Goal: Find specific page/section: Find specific page/section

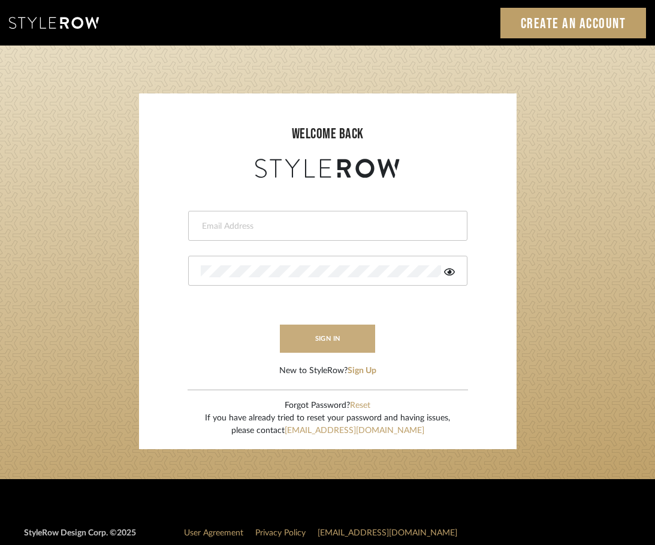
type input "[EMAIL_ADDRESS][DOMAIN_NAME]"
click at [321, 332] on button "sign in" at bounding box center [328, 339] width 96 height 28
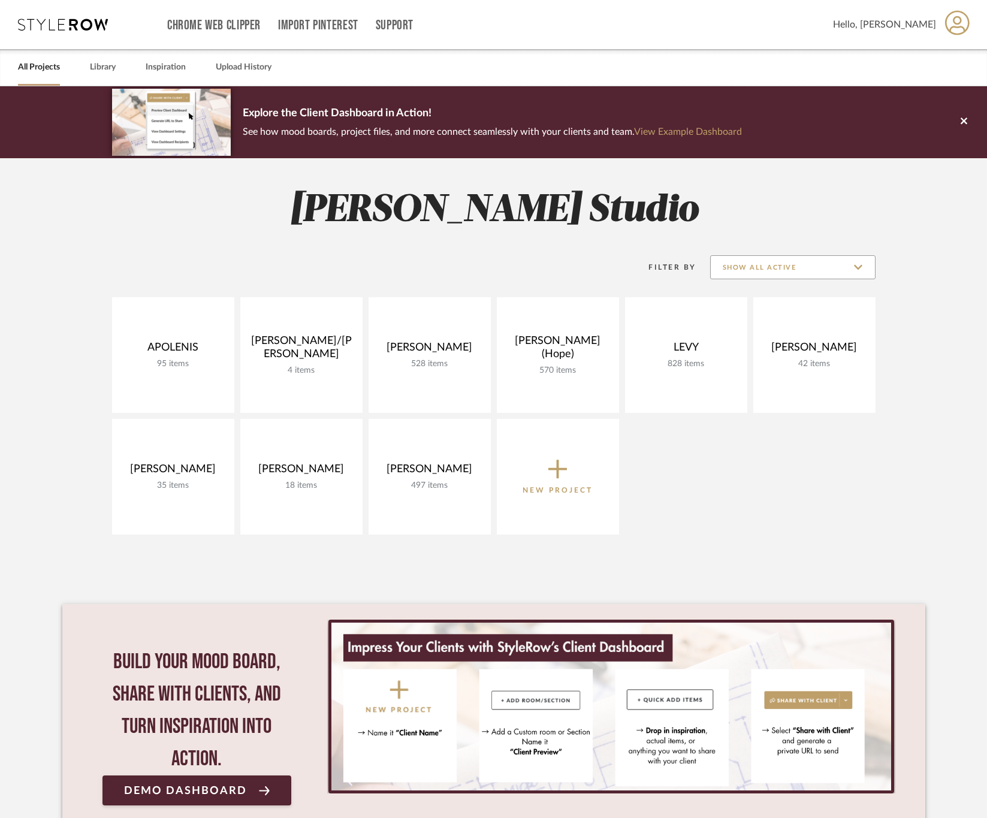
click at [750, 268] on input "Show All Active" at bounding box center [792, 267] width 165 height 24
click at [745, 346] on span "Archived" at bounding box center [792, 354] width 164 height 29
type input "Archived"
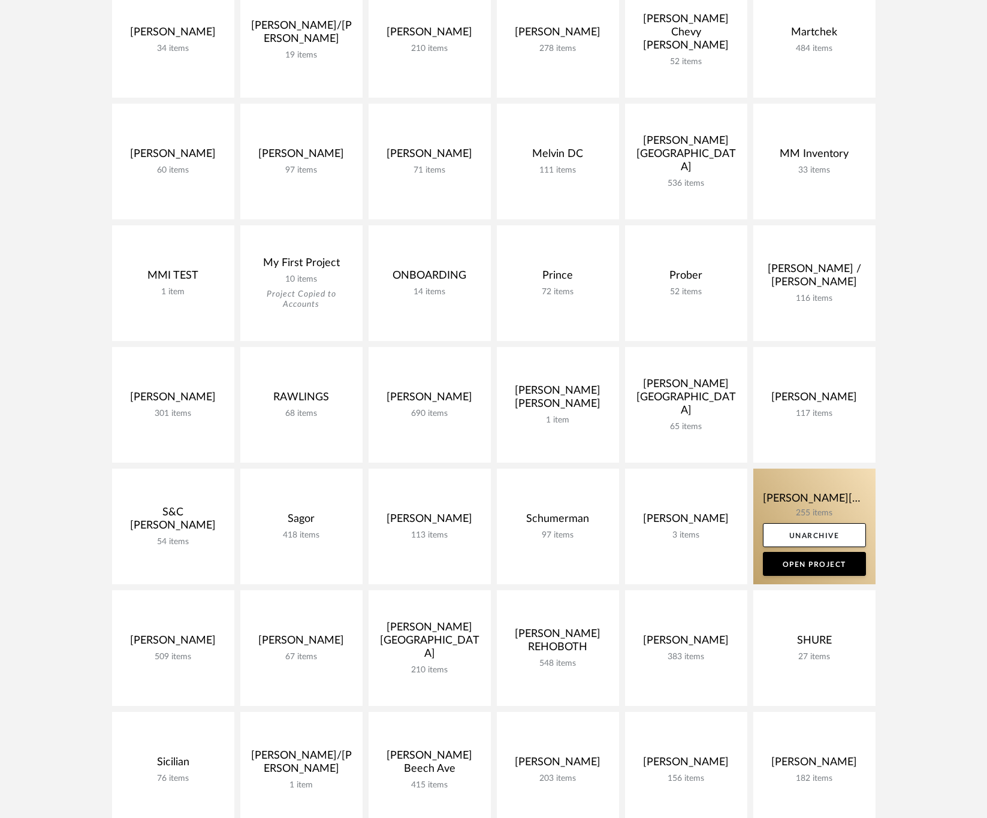
scroll to position [1168, 0]
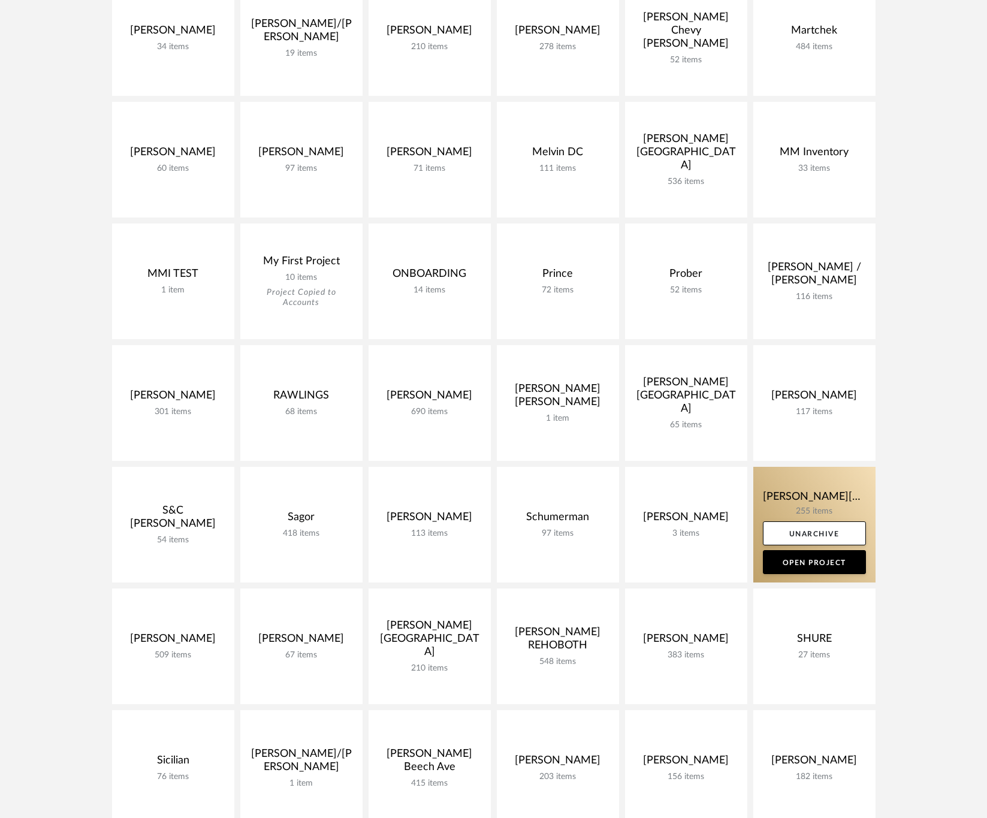
click at [779, 487] on link at bounding box center [814, 525] width 122 height 116
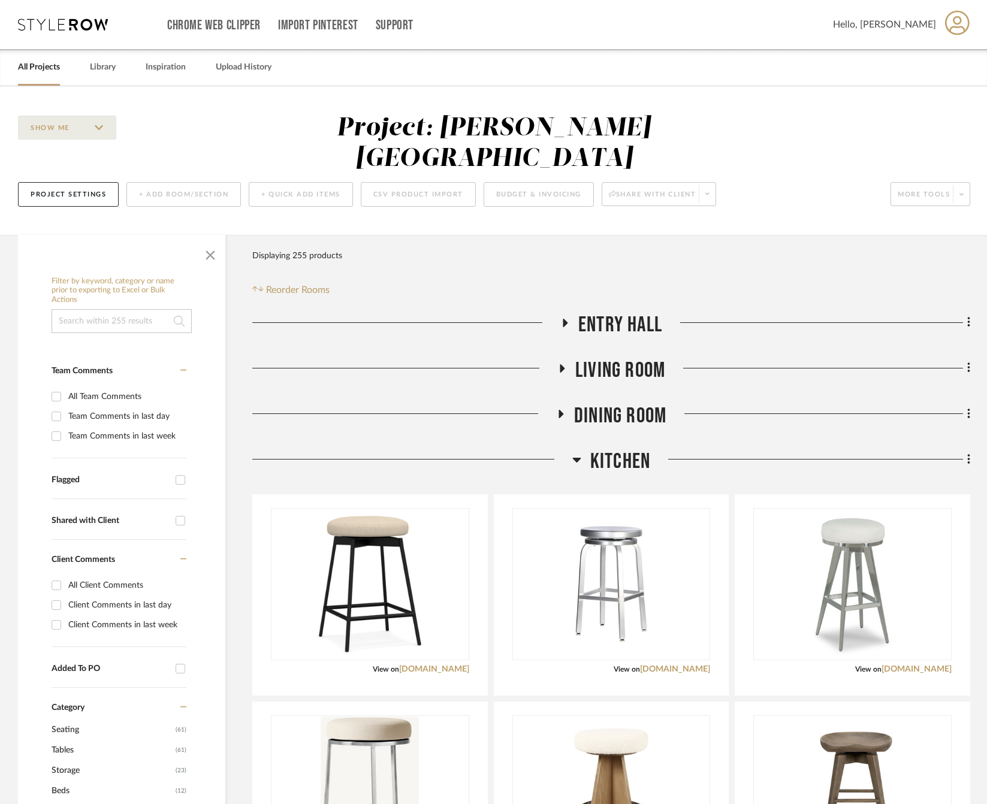
click at [621, 449] on span "Kitchen" at bounding box center [620, 462] width 60 height 26
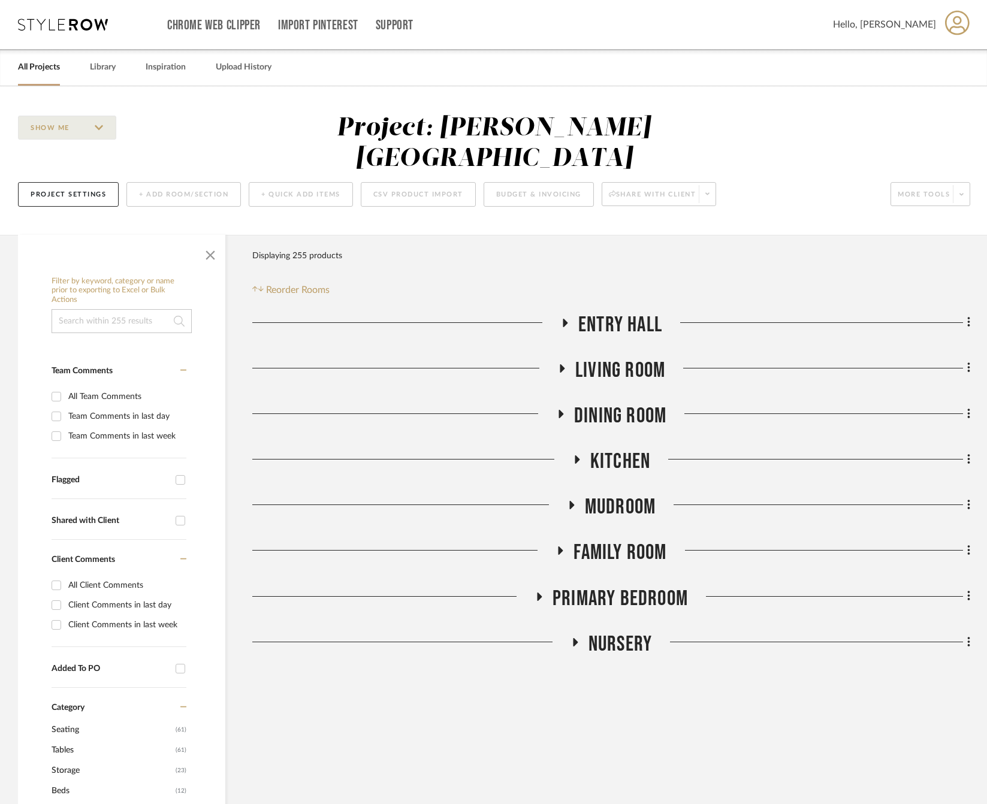
click at [586, 540] on span "Family Room" at bounding box center [619, 553] width 93 height 26
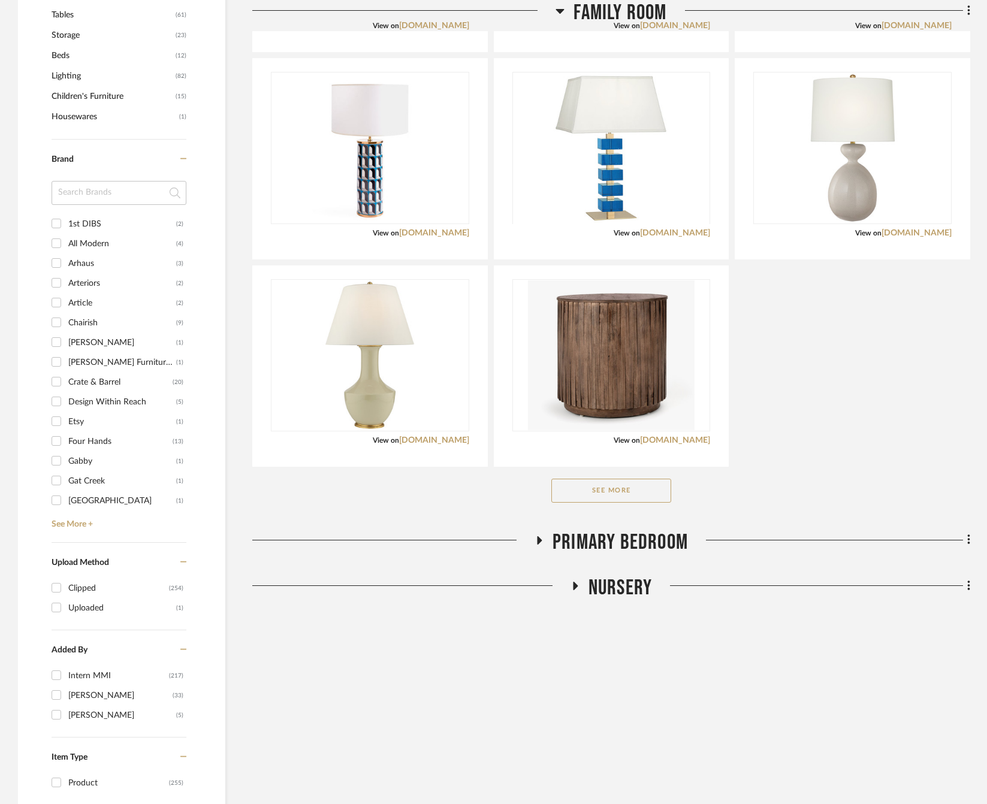
scroll to position [951, 0]
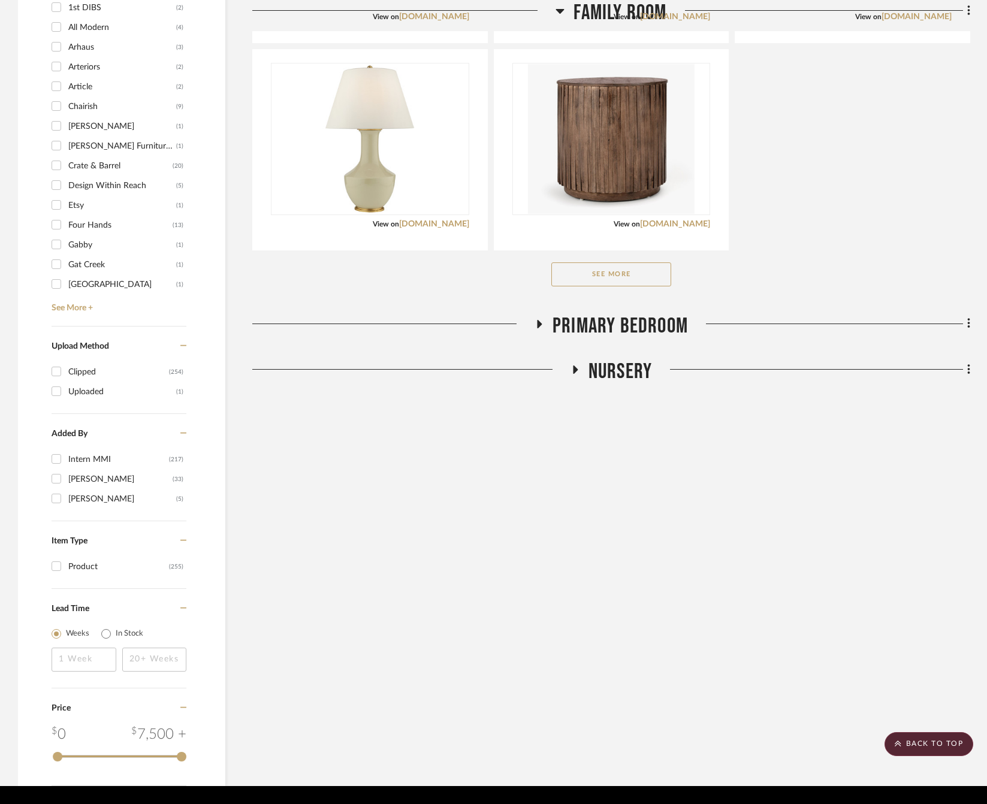
click at [624, 262] on button "See More" at bounding box center [611, 274] width 120 height 24
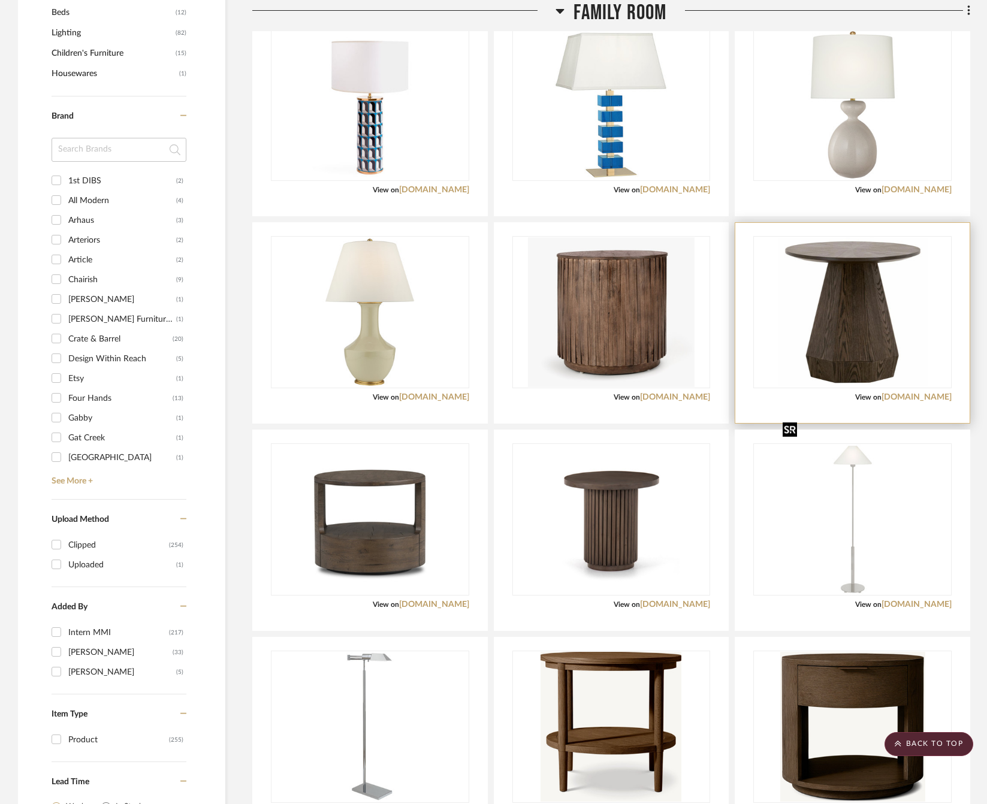
scroll to position [772, 0]
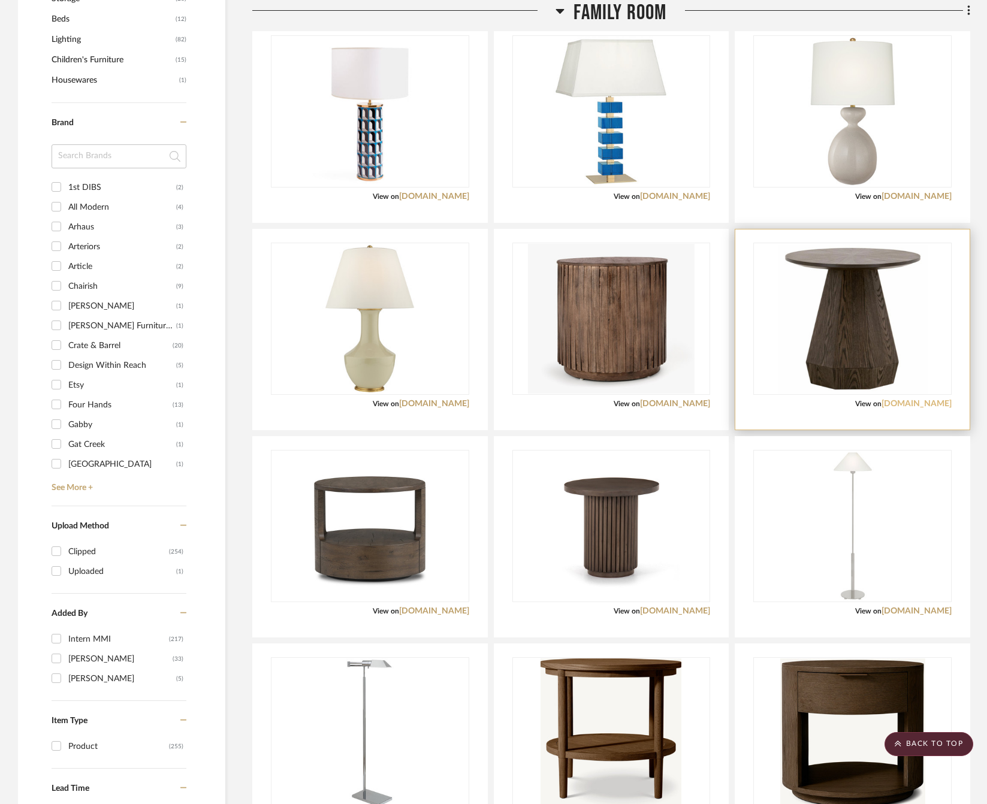
click at [939, 400] on link "kathykuohome.com" at bounding box center [916, 404] width 70 height 8
